Goal: Information Seeking & Learning: Check status

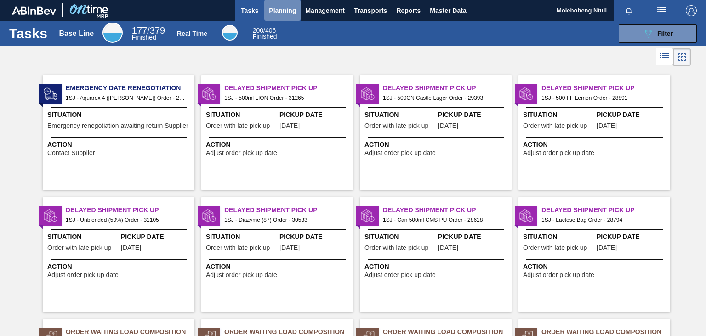
click at [282, 13] on span "Planning" at bounding box center [282, 10] width 27 height 11
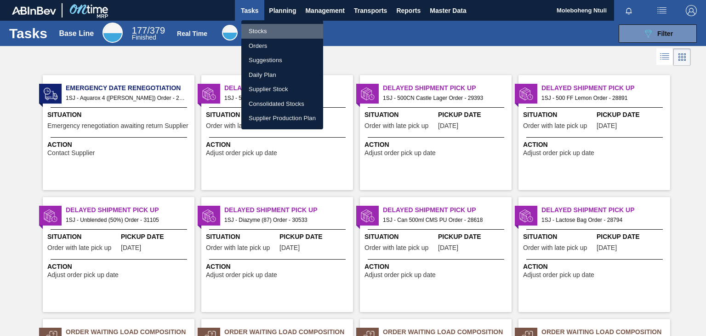
click at [254, 32] on li "Stocks" at bounding box center [282, 31] width 82 height 15
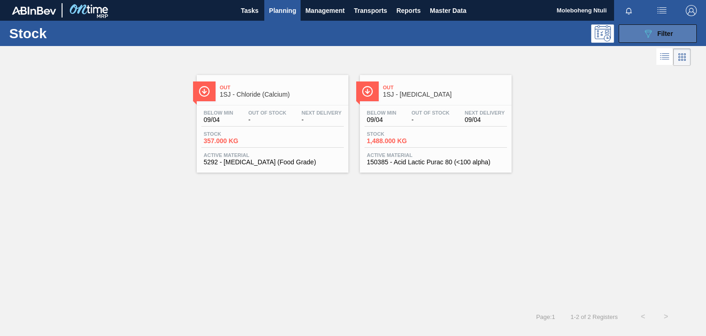
click at [631, 34] on button "089F7B8B-B2A5-4AFE-B5C0-19BA573D28AC Filter" at bounding box center [658, 33] width 78 height 18
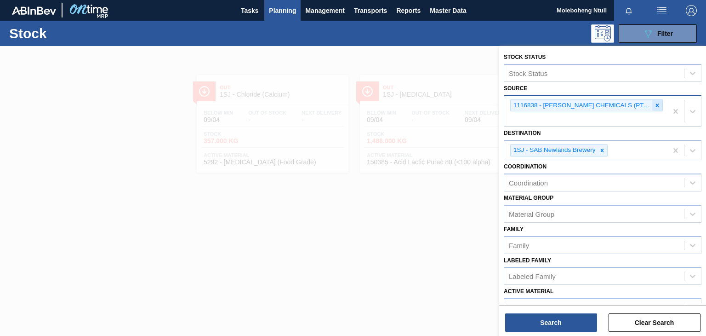
click at [654, 107] on icon at bounding box center [657, 105] width 6 height 6
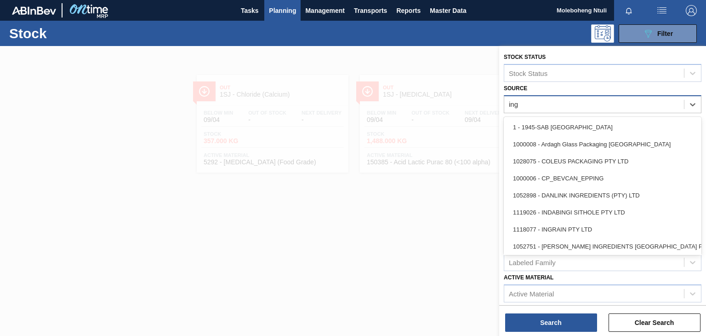
type input "ingr"
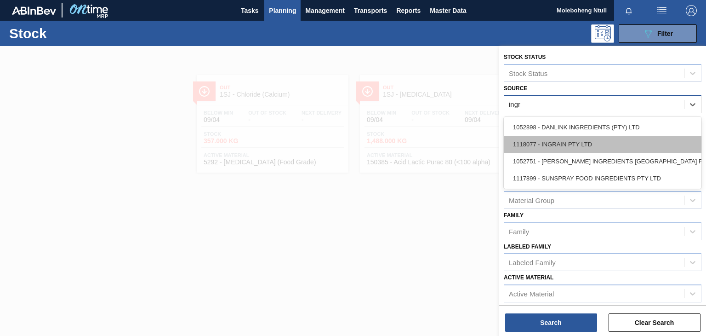
click at [577, 144] on div "1118077 - INGRAIN PTY LTD" at bounding box center [603, 144] width 198 height 17
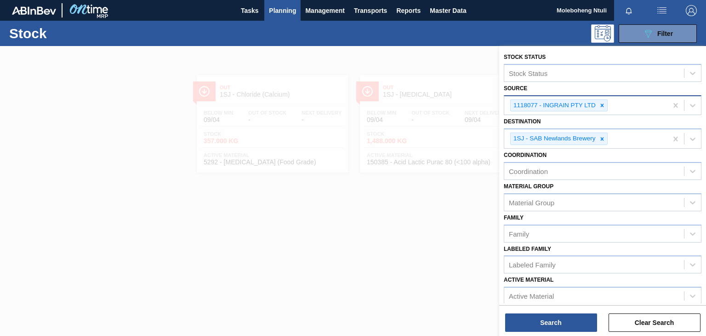
click at [169, 251] on div at bounding box center [353, 214] width 706 height 336
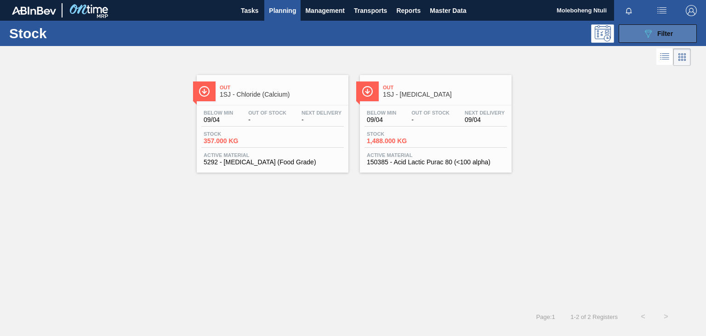
click at [645, 35] on icon "089F7B8B-B2A5-4AFE-B5C0-19BA573D28AC" at bounding box center [648, 33] width 11 height 11
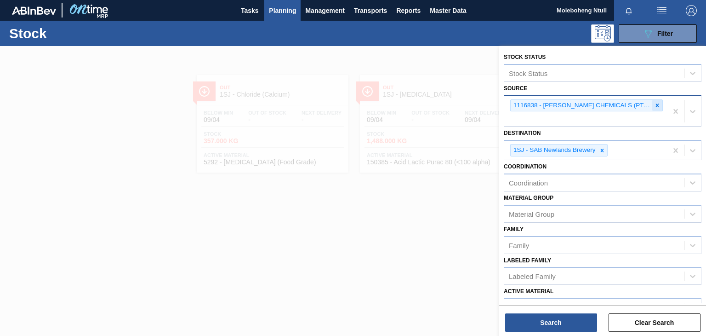
click at [654, 106] on icon at bounding box center [657, 105] width 6 height 6
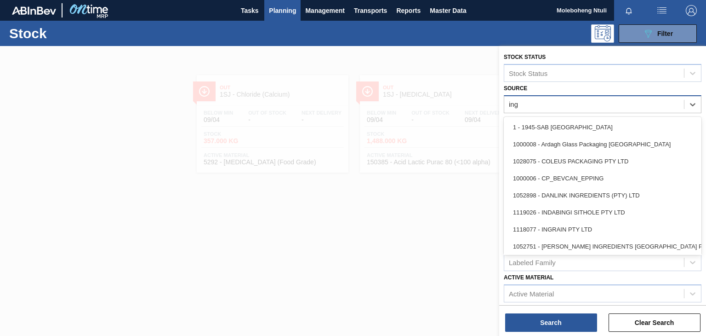
type input "ingr"
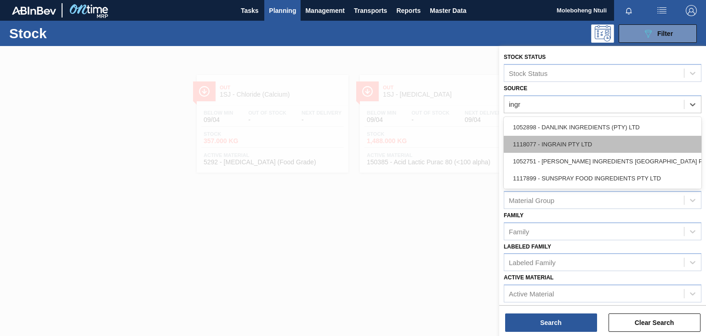
click at [538, 144] on div "1118077 - INGRAIN PTY LTD" at bounding box center [603, 144] width 198 height 17
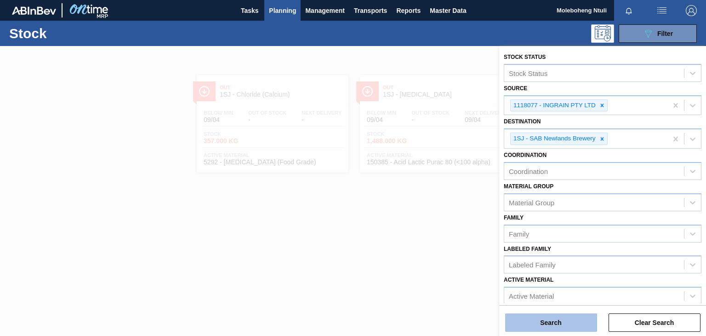
click at [558, 322] on button "Search" at bounding box center [551, 322] width 92 height 18
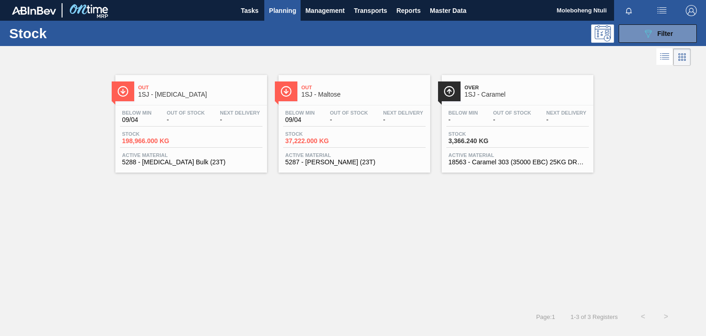
click at [358, 91] on span "1SJ - Maltose" at bounding box center [364, 94] width 124 height 7
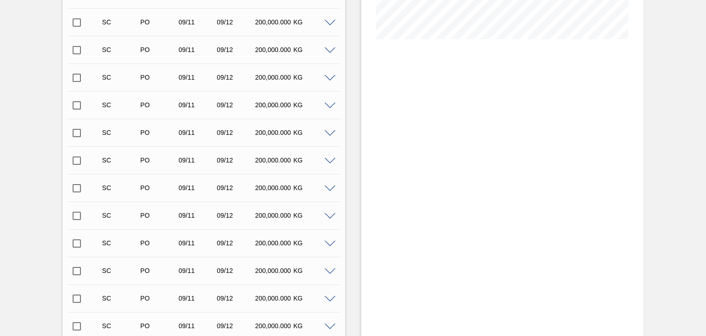
scroll to position [458, 0]
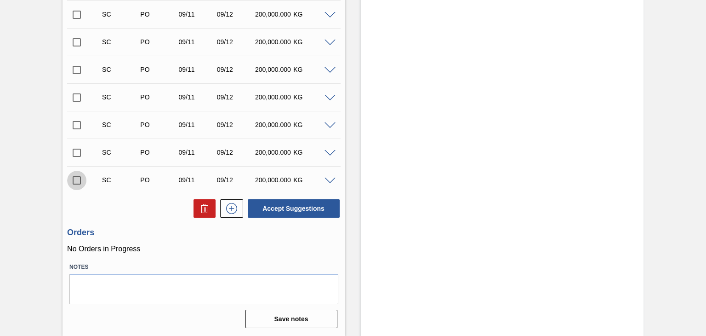
click at [76, 181] on input "checkbox" at bounding box center [76, 180] width 19 height 19
click at [312, 207] on button "Accept Suggestions" at bounding box center [294, 208] width 92 height 18
checkbox input "false"
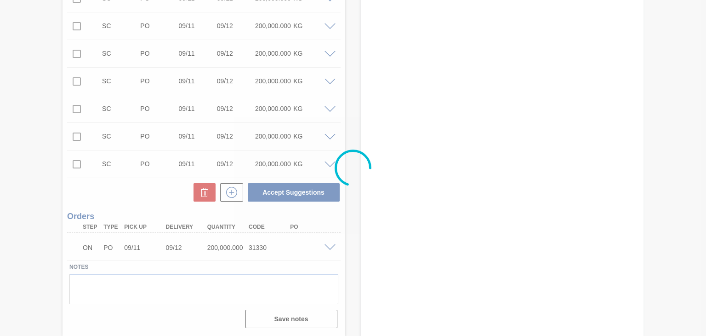
scroll to position [447, 0]
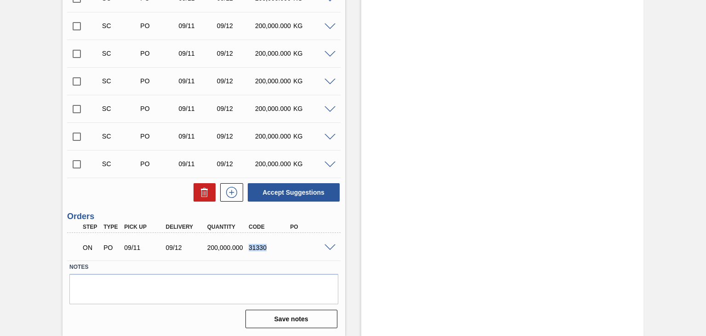
drag, startPoint x: 267, startPoint y: 245, endPoint x: 248, endPoint y: 245, distance: 18.4
click at [248, 245] on div "31330" at bounding box center [269, 247] width 46 height 7
copy div "31330"
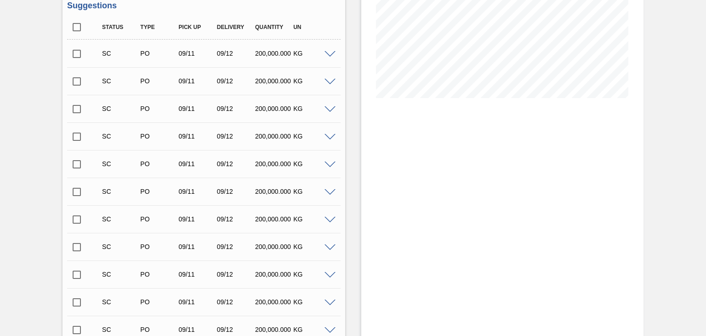
scroll to position [0, 0]
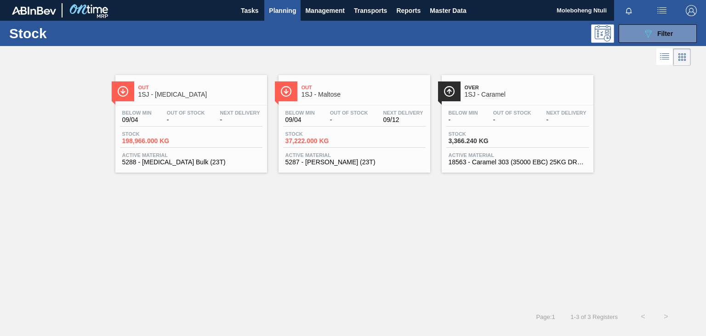
click at [207, 90] on span "Out" at bounding box center [200, 88] width 124 height 6
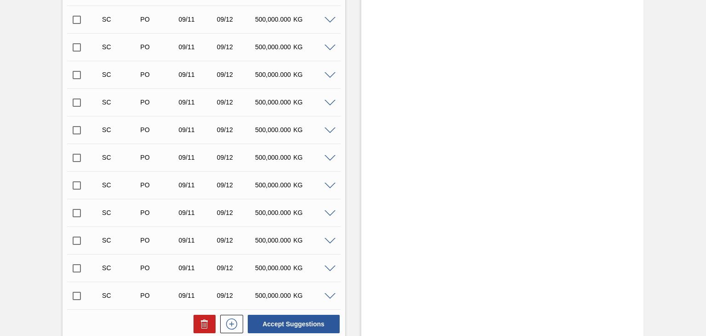
scroll to position [458, 0]
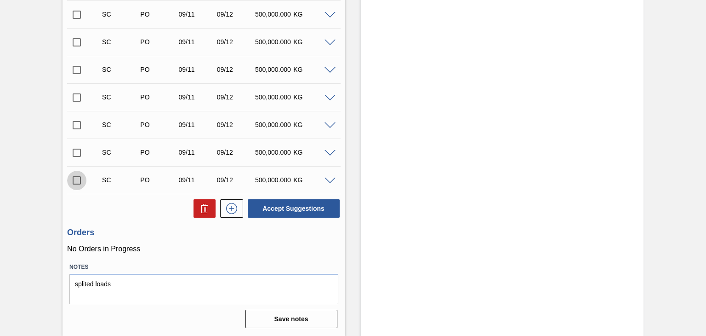
click at [75, 181] on input "checkbox" at bounding box center [76, 180] width 19 height 19
click at [289, 206] on button "Accept Suggestions" at bounding box center [294, 208] width 92 height 18
checkbox input "false"
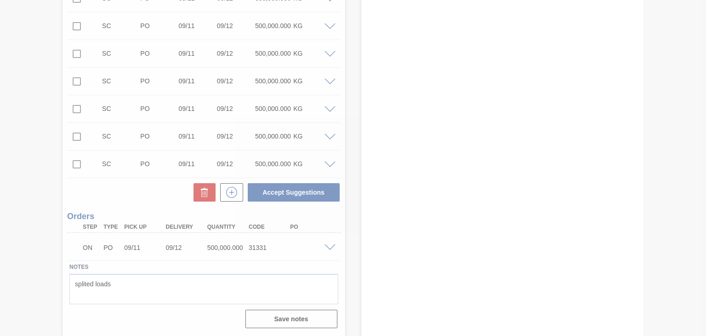
scroll to position [447, 0]
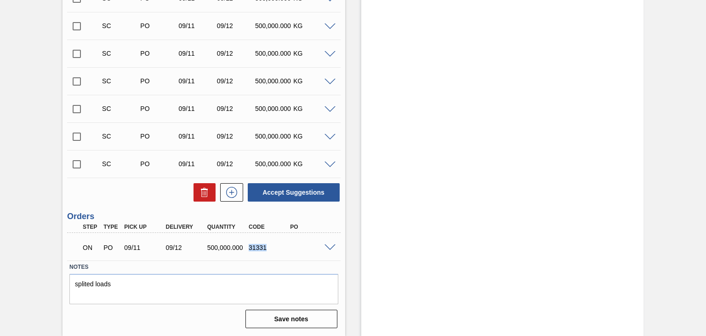
drag, startPoint x: 249, startPoint y: 247, endPoint x: 269, endPoint y: 245, distance: 19.9
click at [269, 245] on div "31331" at bounding box center [269, 247] width 46 height 7
copy div "31331"
